Goal: Task Accomplishment & Management: Use online tool/utility

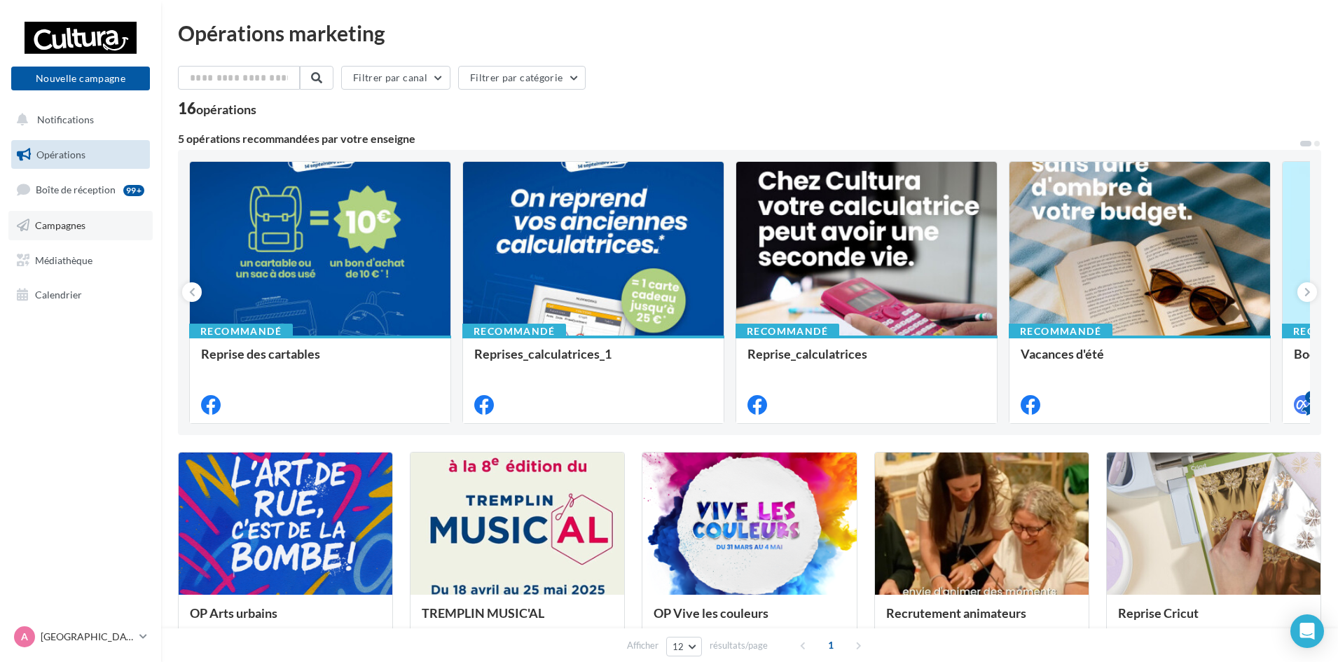
click at [58, 227] on span "Campagnes" at bounding box center [60, 225] width 50 height 12
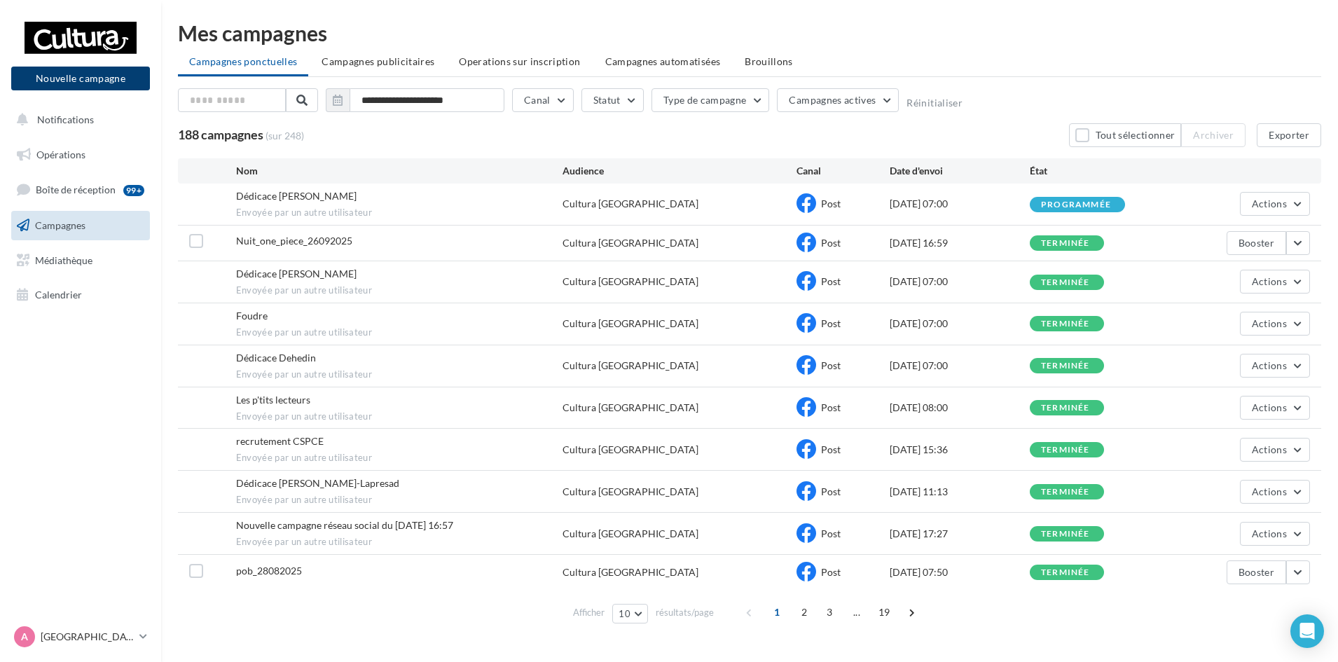
click at [75, 86] on button "Nouvelle campagne" at bounding box center [80, 79] width 139 height 24
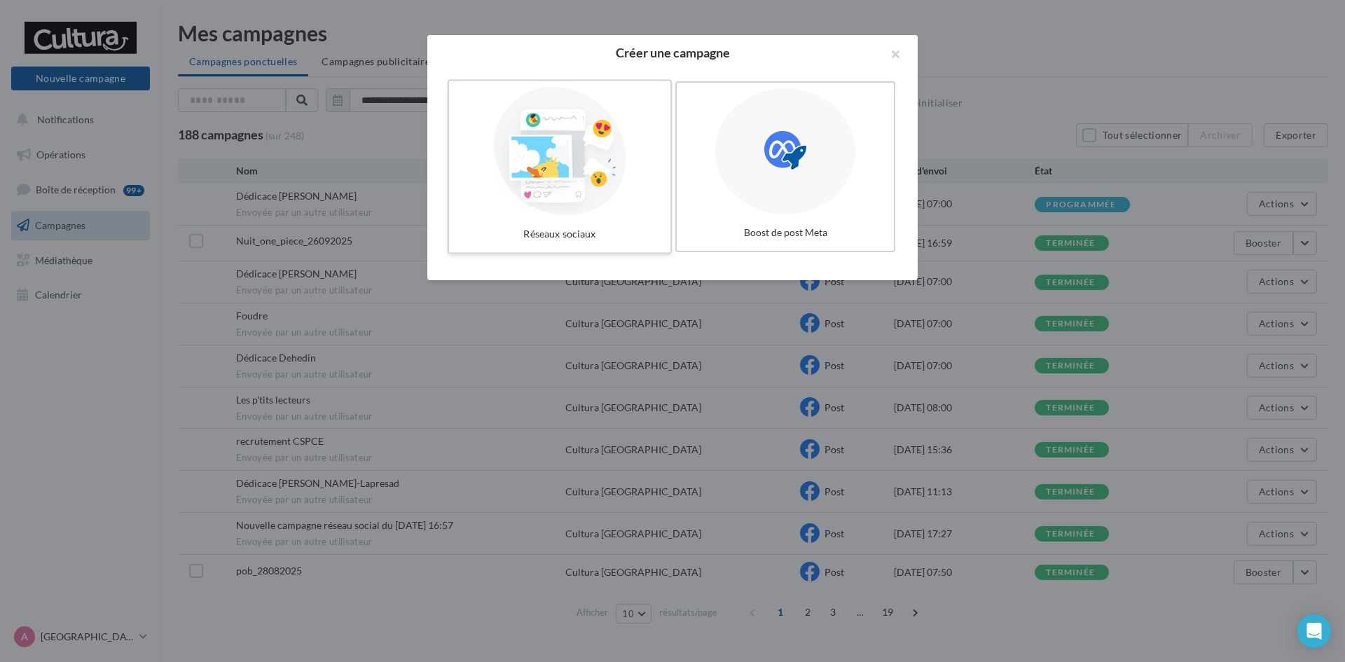
click at [547, 162] on div at bounding box center [560, 151] width 210 height 129
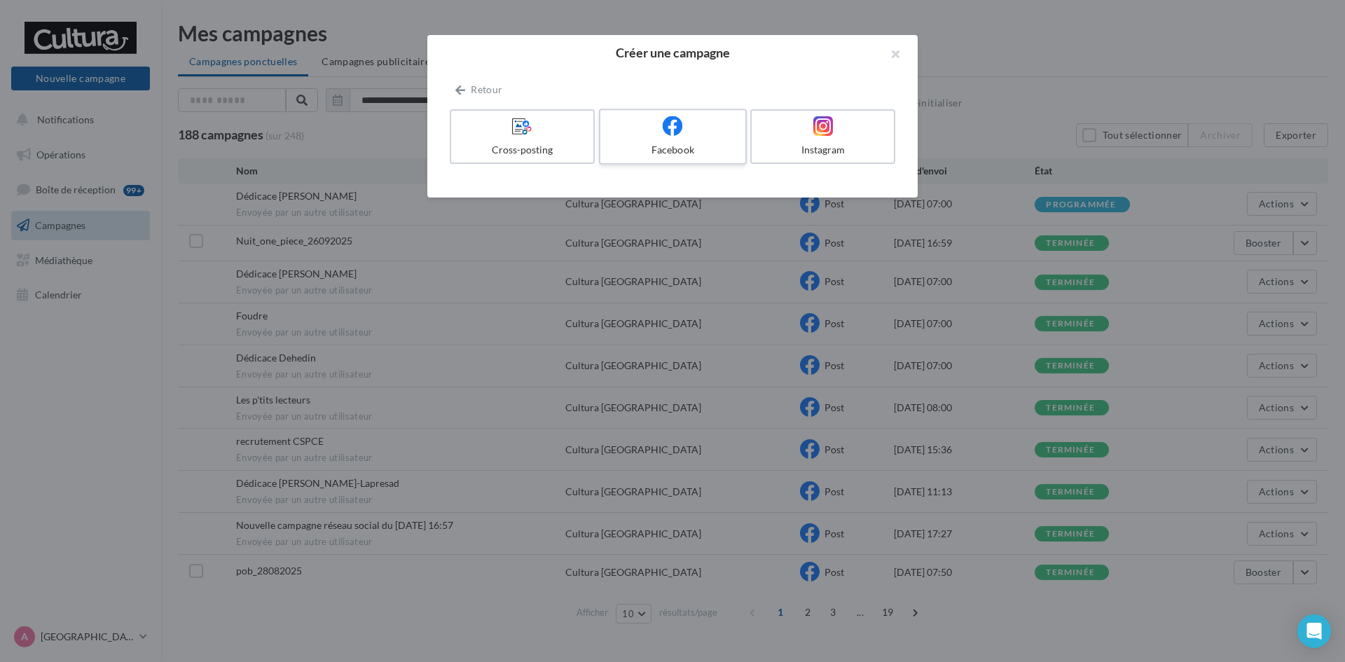
click at [656, 146] on div "Facebook" at bounding box center [672, 150] width 133 height 14
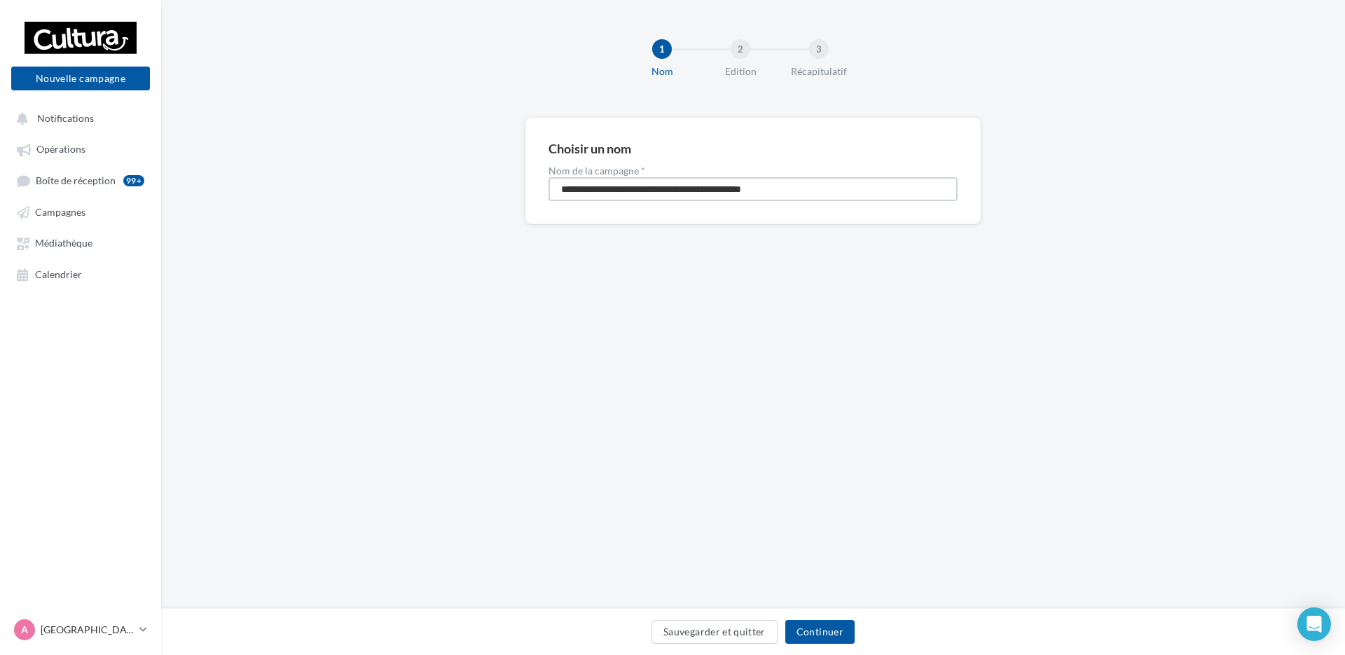
drag, startPoint x: 841, startPoint y: 188, endPoint x: 287, endPoint y: 183, distance: 554.2
click at [287, 183] on div "**********" at bounding box center [753, 193] width 1184 height 151
type input "**********"
click at [820, 639] on button "Continuer" at bounding box center [819, 632] width 69 height 24
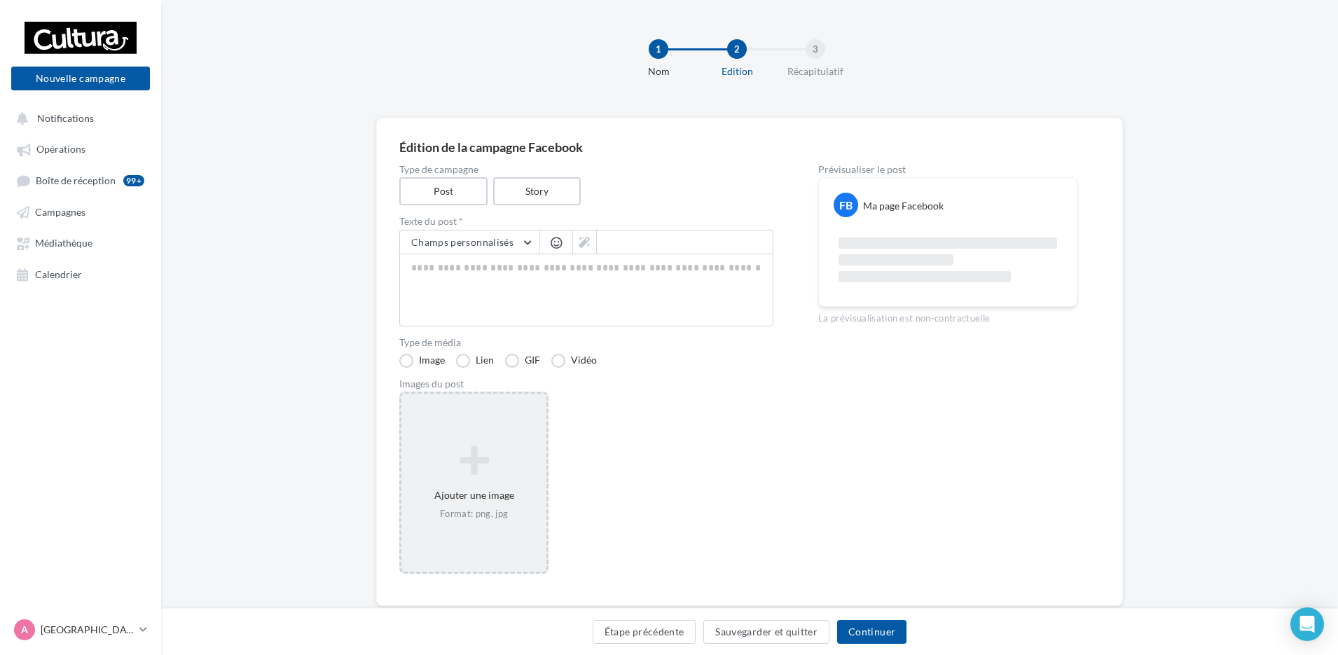
click at [466, 488] on div "Ajouter une image Format: png, jpg" at bounding box center [473, 483] width 145 height 90
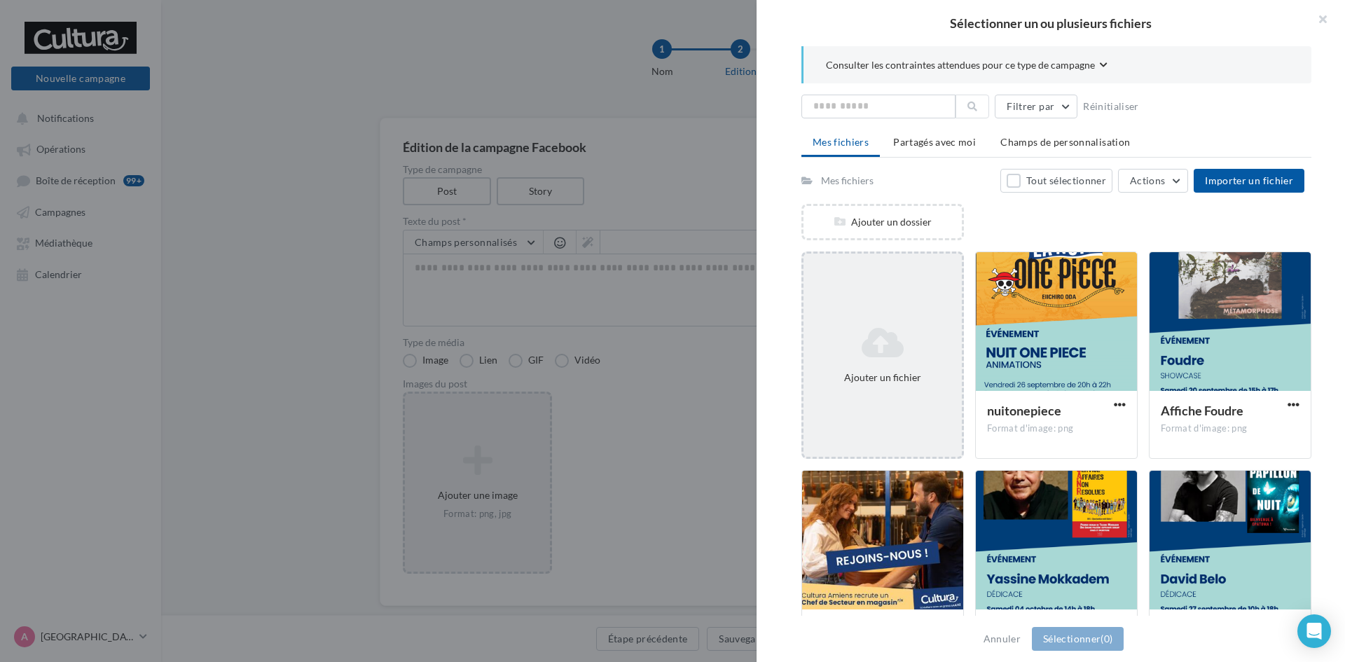
click at [867, 315] on div "Ajouter un fichier" at bounding box center [882, 354] width 163 height 207
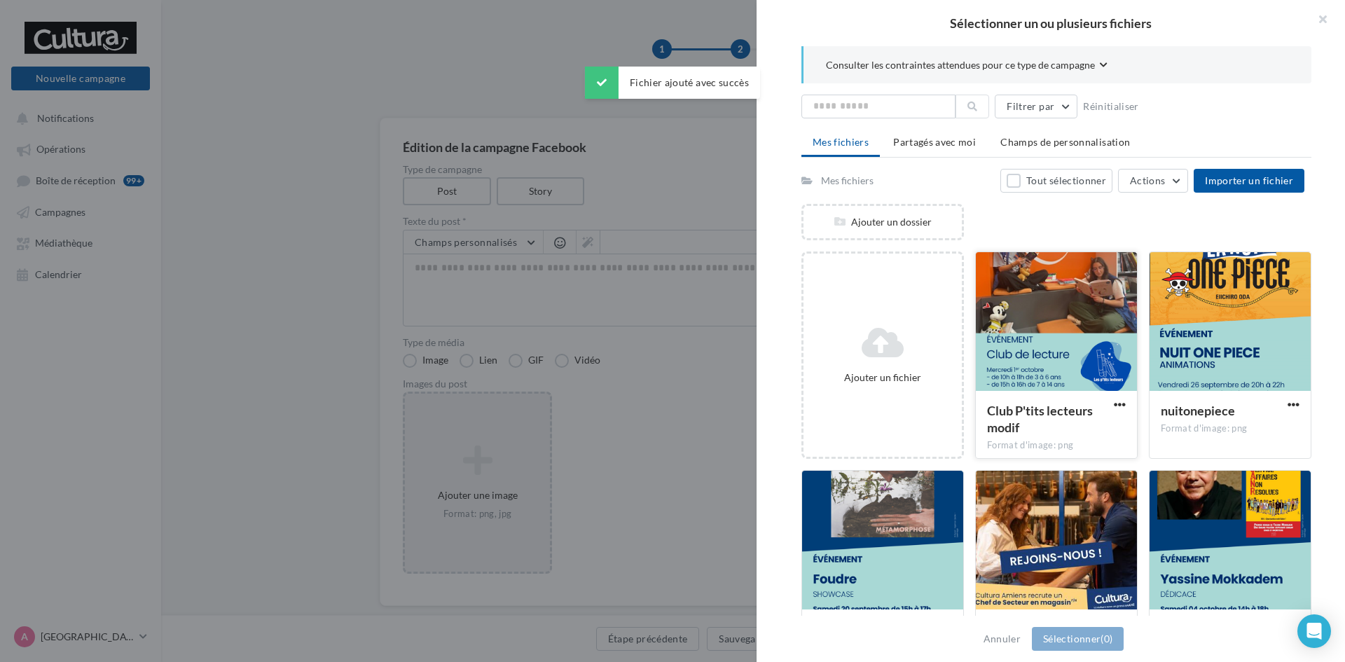
click at [1078, 315] on div at bounding box center [1056, 322] width 161 height 140
click at [1087, 636] on button "Sélectionner (1)" at bounding box center [1078, 639] width 92 height 24
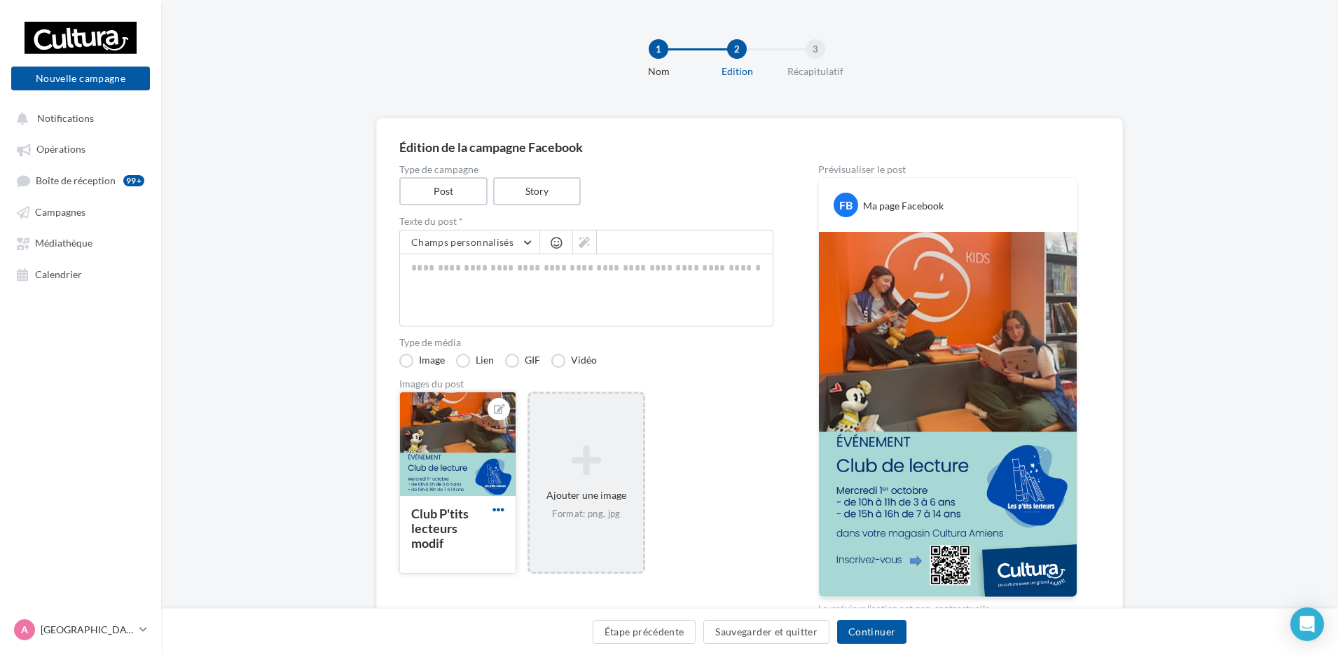
click at [496, 509] on span "button" at bounding box center [498, 510] width 12 height 12
click at [532, 610] on button "Supprimer" at bounding box center [564, 611] width 148 height 36
